Goal: Communication & Community: Participate in discussion

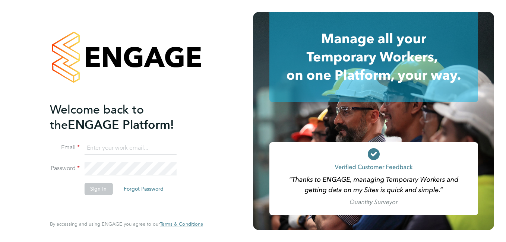
type input "roslyn.ogarro@ncclondon.ac.uk"
click at [96, 188] on button "Sign In" at bounding box center [98, 189] width 28 height 12
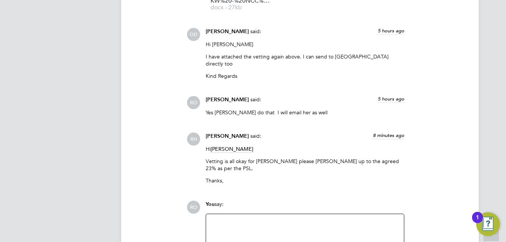
scroll to position [995, 0]
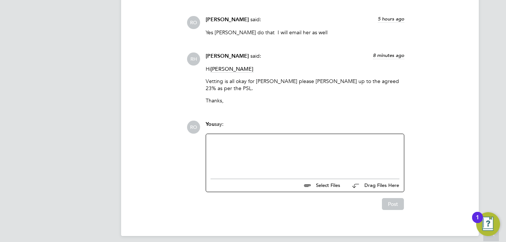
click at [226, 146] on div at bounding box center [305, 155] width 189 height 32
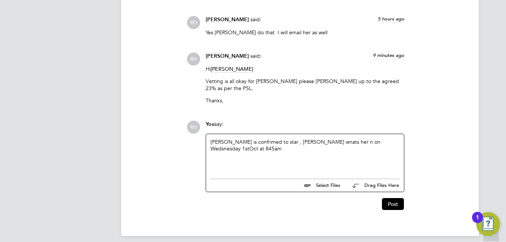
click at [221, 139] on div "[PERSON_NAME] is confrimed to star , [PERSON_NAME] wnats her n on Wedsnesday 1s…" at bounding box center [305, 155] width 189 height 32
click at [240, 139] on div "[PERSON_NAME] is confrimed to star , [PERSON_NAME] wnats her n on Wedsnesday 1s…" at bounding box center [305, 155] width 189 height 32
click at [219, 139] on div "[PERSON_NAME] is confrimed to star , [PERSON_NAME] wnats her n on Wedsnesday 1s…" at bounding box center [305, 155] width 189 height 32
click at [250, 139] on div "[PERSON_NAME] is confrimed to star , [PERSON_NAME] wnats her n on Wedsnesday 1s…" at bounding box center [305, 155] width 189 height 32
drag, startPoint x: 227, startPoint y: 157, endPoint x: 236, endPoint y: 154, distance: 8.6
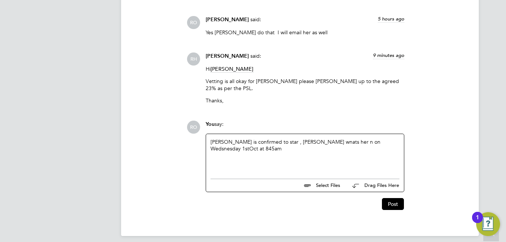
click at [273, 139] on div "[PERSON_NAME] is confirmed to star , [PERSON_NAME] wnats her n on Wedsnesday 1s…" at bounding box center [305, 155] width 189 height 32
click at [289, 139] on div "[PERSON_NAME] is confirmed to start , Erro wnats her n on Wedsnesday 1stOct at …" at bounding box center [305, 155] width 189 height 32
click at [315, 139] on div "[PERSON_NAME] is confirmed to start , [PERSON_NAME] wants her n on Wedsnesday 1…" at bounding box center [305, 155] width 189 height 32
click at [340, 139] on div "[PERSON_NAME] is confirmed to start , [PERSON_NAME] wants her in on Wedsnesday …" at bounding box center [305, 155] width 189 height 32
click at [336, 139] on div "[PERSON_NAME] is confirmed to start , [PERSON_NAME] wants her in on Wedsnesday …" at bounding box center [305, 155] width 189 height 32
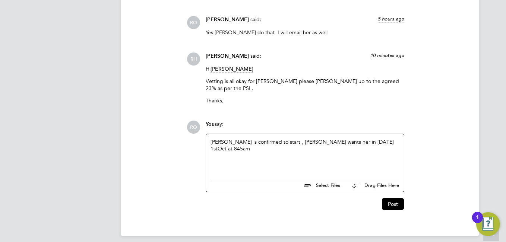
click at [365, 139] on div "[PERSON_NAME] is confirmed to start , [PERSON_NAME] wants her in [DATE] 1stOct …" at bounding box center [305, 155] width 189 height 32
click at [385, 139] on div "[PERSON_NAME] is confirmed to start , [PERSON_NAME] wants her in [DATE][DATE] a…" at bounding box center [305, 155] width 189 height 32
click at [394, 198] on button "Post" at bounding box center [393, 204] width 22 height 12
